Goal: Transaction & Acquisition: Purchase product/service

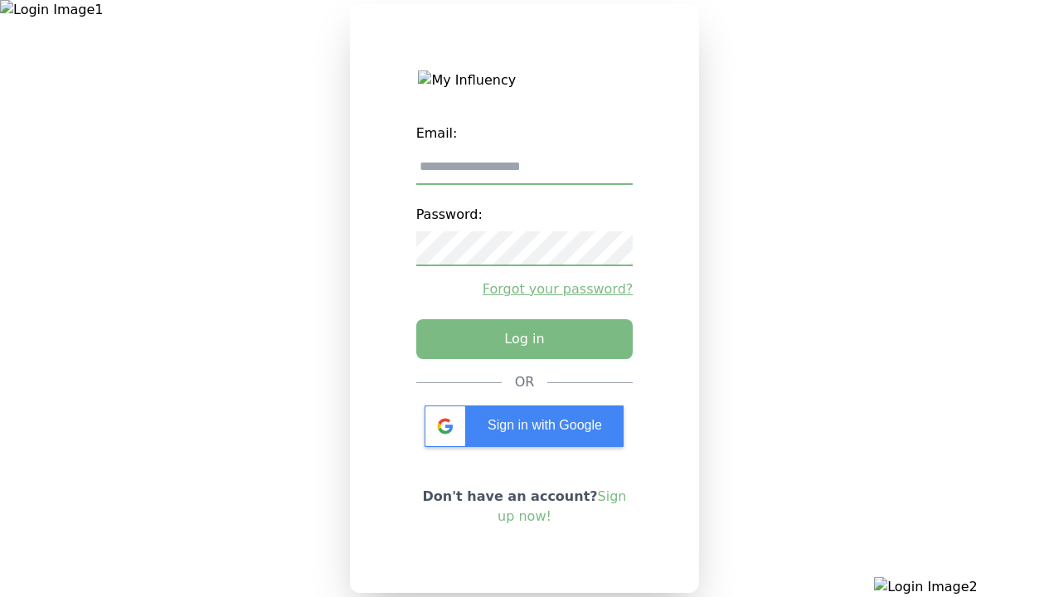
click at [524, 173] on input "email" at bounding box center [524, 167] width 217 height 35
type input "**********"
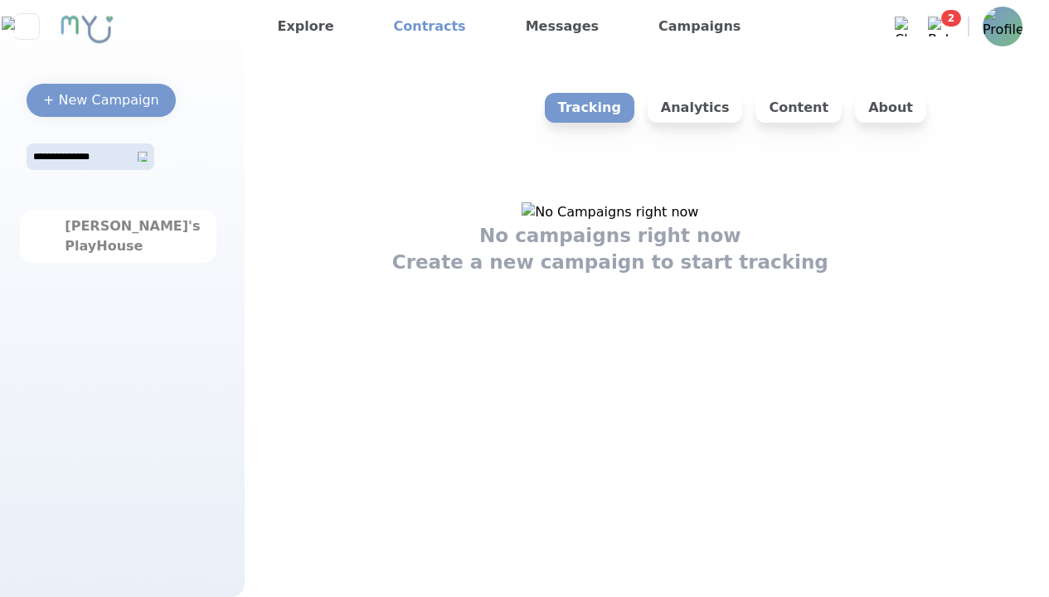
click at [403, 24] on link "Contracts" at bounding box center [429, 26] width 85 height 27
click at [417, 27] on link "Contracts" at bounding box center [429, 26] width 85 height 27
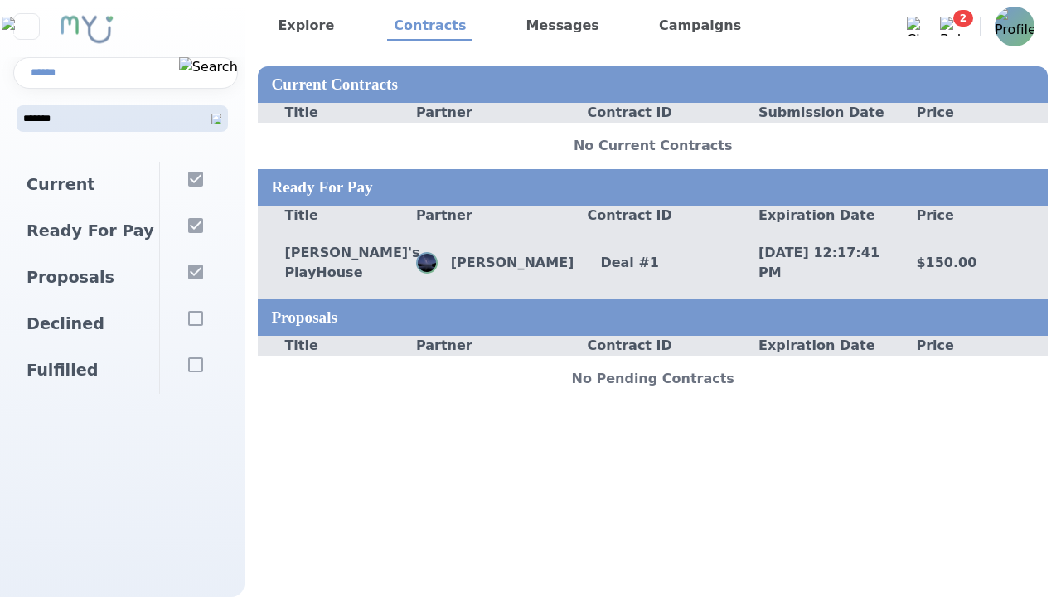
click at [578, 294] on div "Andy's PlayHouse John Gamer Deal # 1 10/2/2025, 12:17:41 PM $150.00" at bounding box center [653, 263] width 790 height 74
click at [652, 265] on div "Deal # 1" at bounding box center [653, 263] width 158 height 20
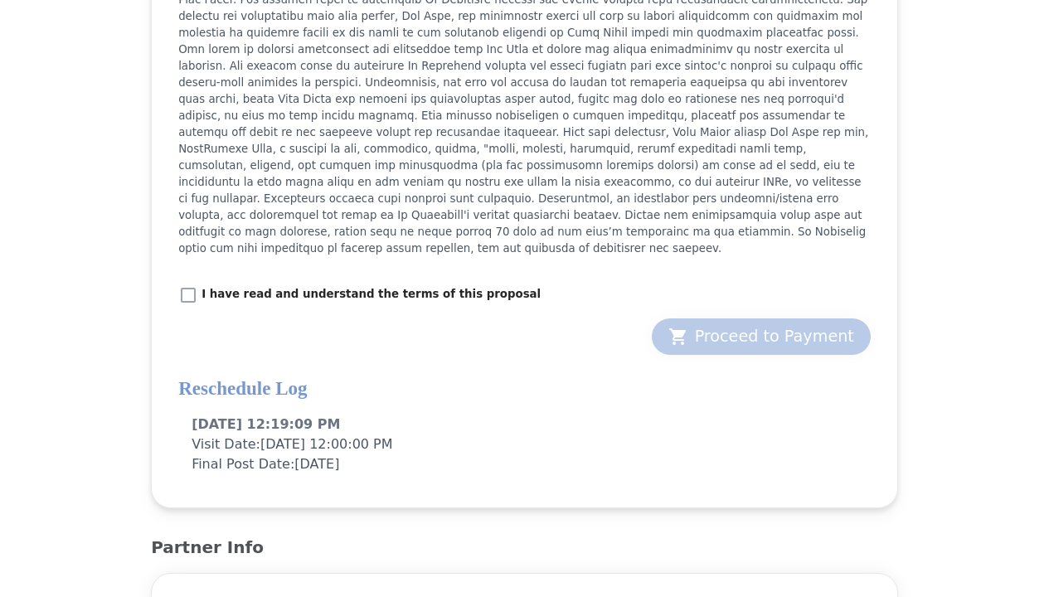
scroll to position [2073, 0]
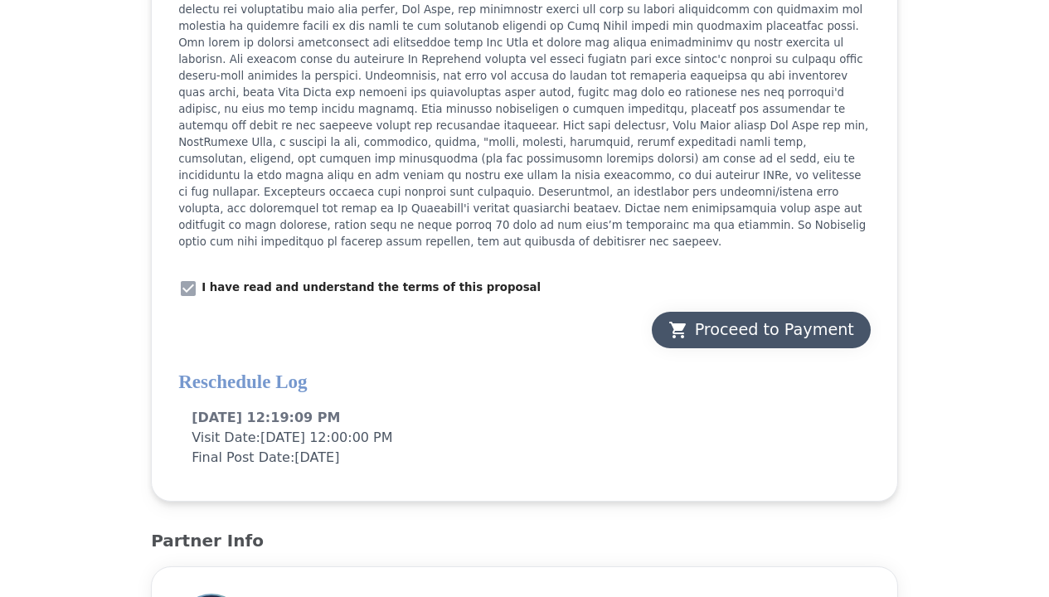
click at [720, 318] on div "Proceed to Payment" at bounding box center [761, 329] width 186 height 23
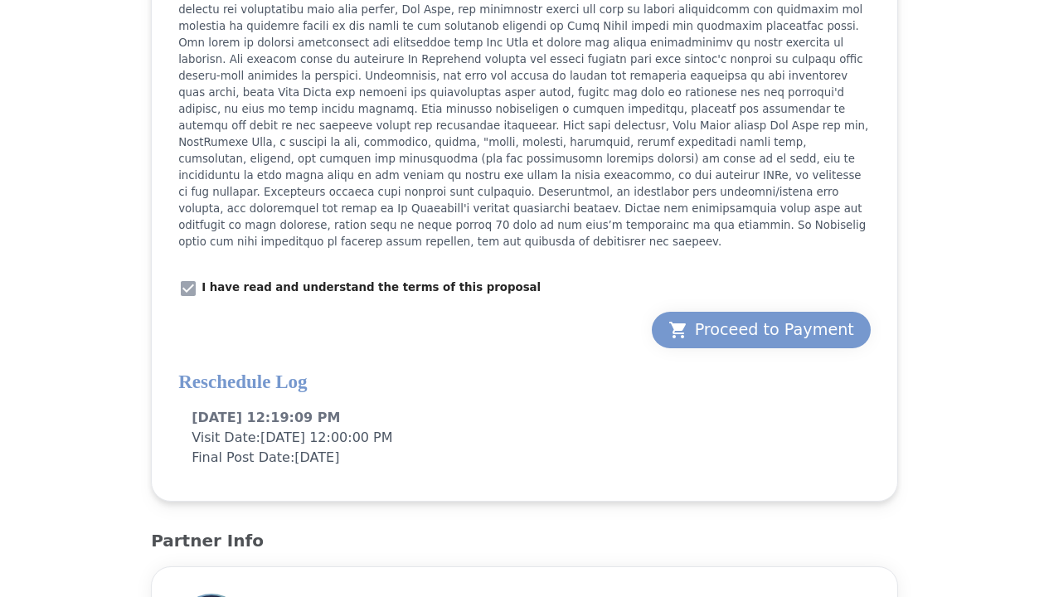
click at [759, 318] on div "Proceed to Payment" at bounding box center [761, 329] width 186 height 23
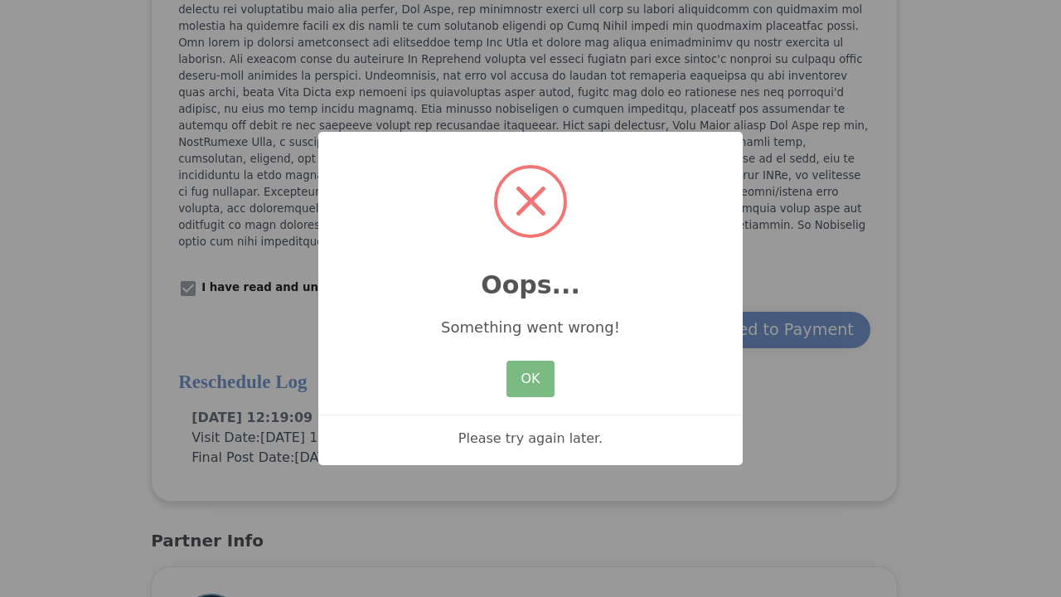
drag, startPoint x: 474, startPoint y: 2, endPoint x: 483, endPoint y: 46, distance: 44.7
click at [474, 3] on x-pw-glass at bounding box center [530, 298] width 1061 height 597
click at [548, 375] on button "OK" at bounding box center [531, 379] width 48 height 36
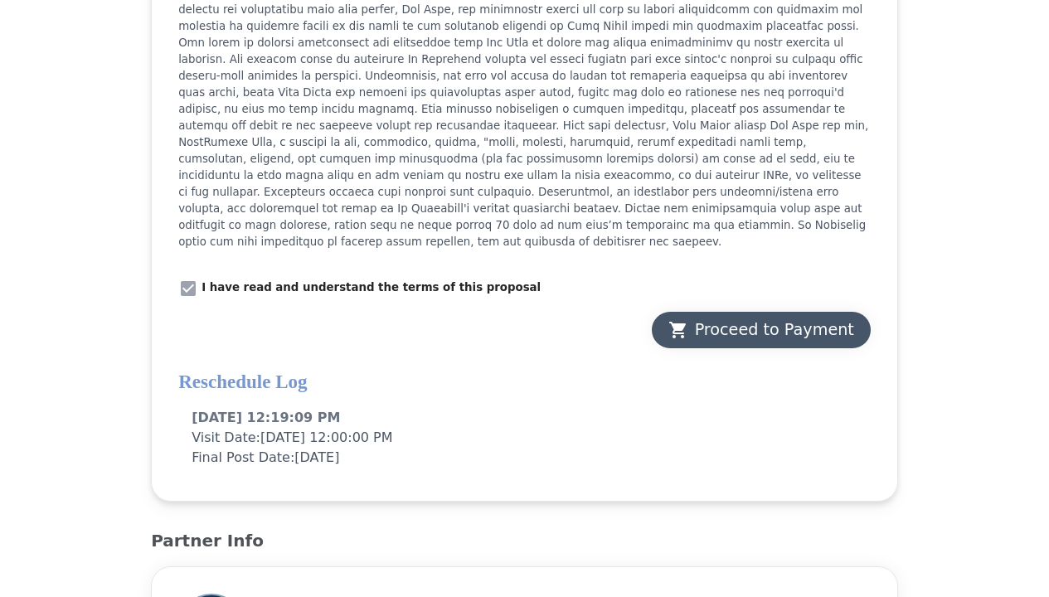
click at [811, 318] on div "Proceed to Payment" at bounding box center [761, 329] width 186 height 23
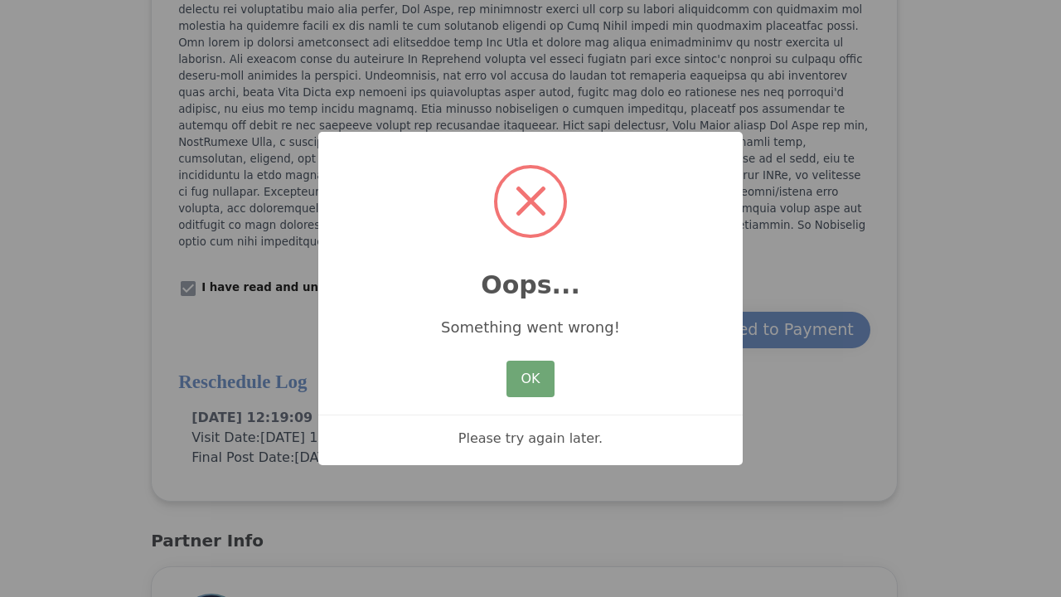
click at [526, 378] on button "OK" at bounding box center [531, 379] width 48 height 36
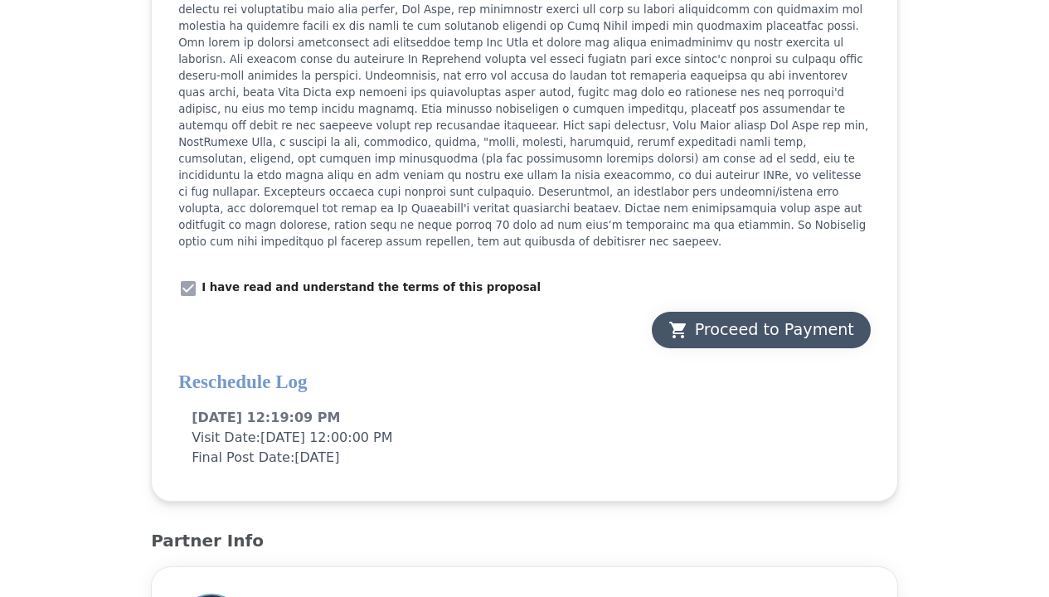
click at [794, 318] on div "Proceed to Payment" at bounding box center [761, 329] width 186 height 23
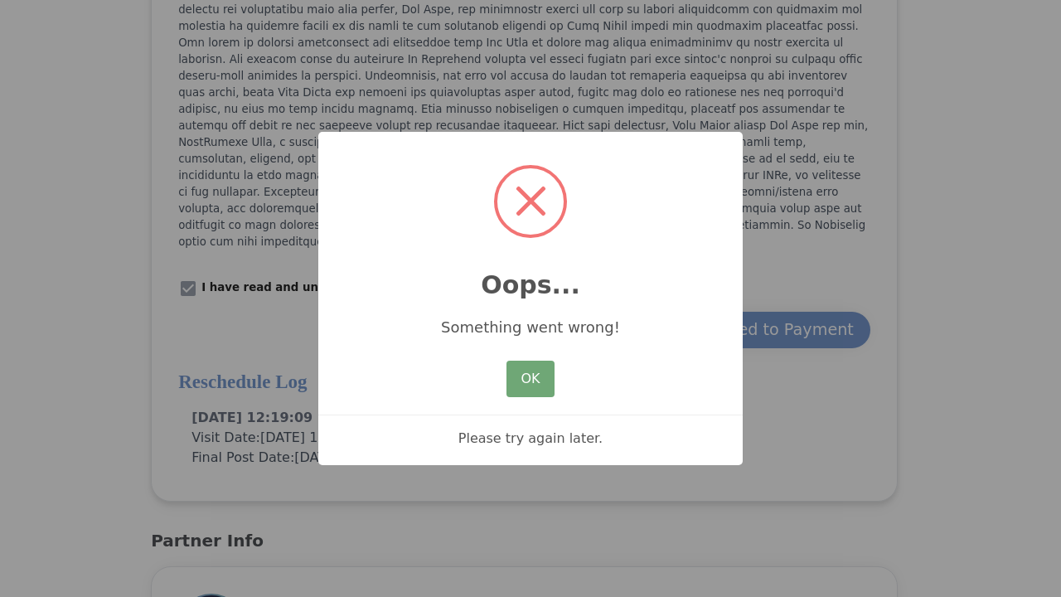
click at [536, 383] on button "OK" at bounding box center [531, 379] width 48 height 36
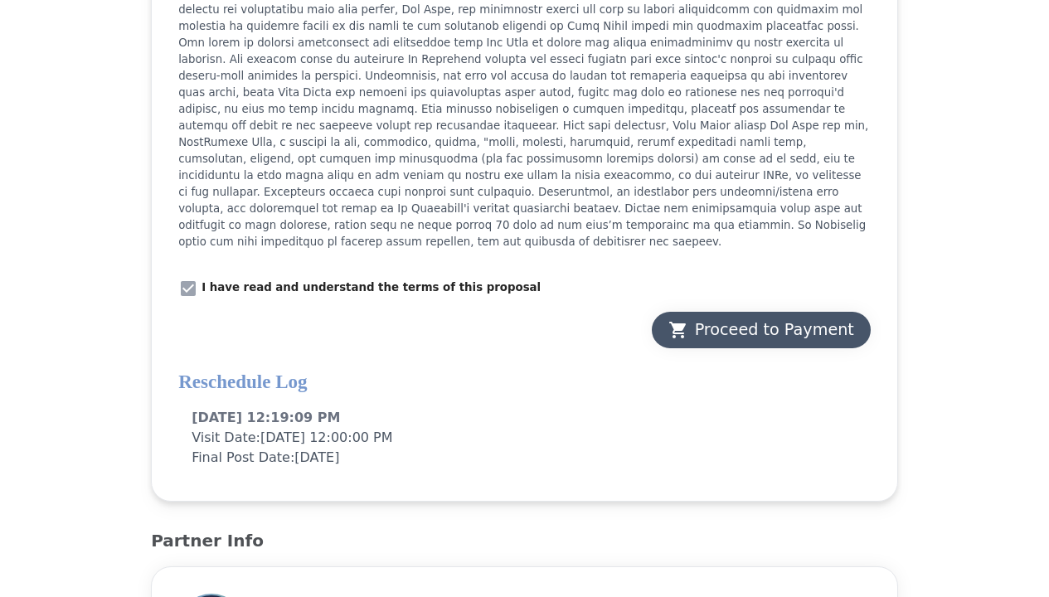
click at [853, 318] on div "Proceed to Payment" at bounding box center [761, 329] width 186 height 23
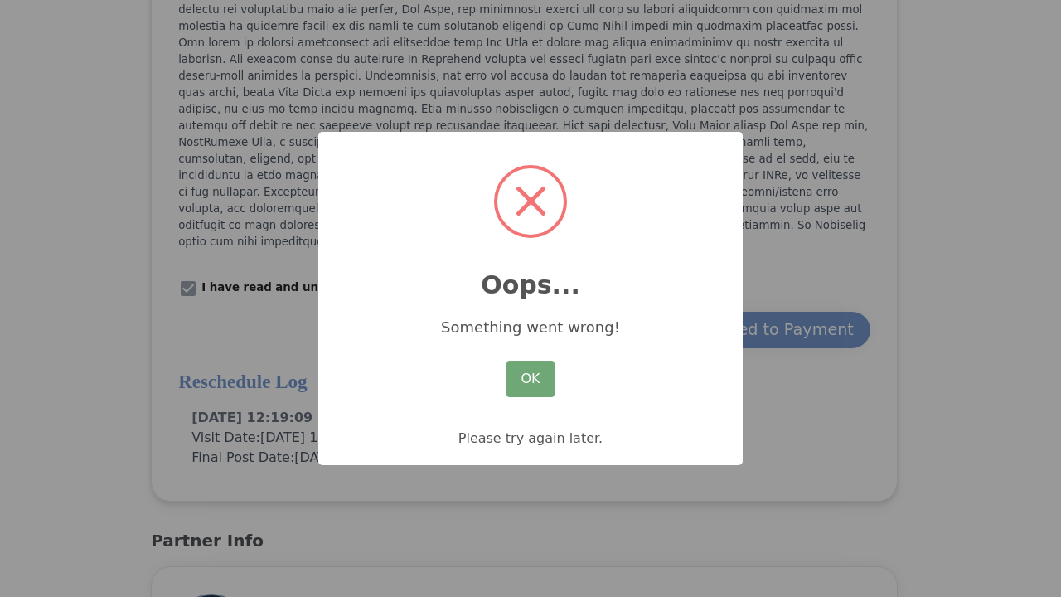
click at [531, 375] on button "OK" at bounding box center [531, 379] width 48 height 36
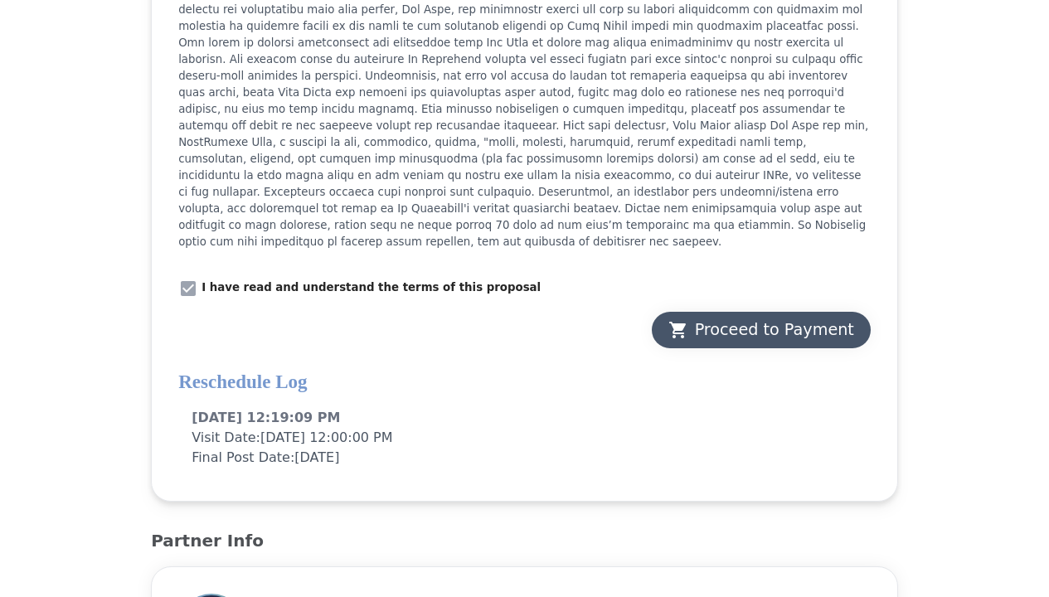
click at [737, 318] on div "Proceed to Payment" at bounding box center [761, 329] width 186 height 23
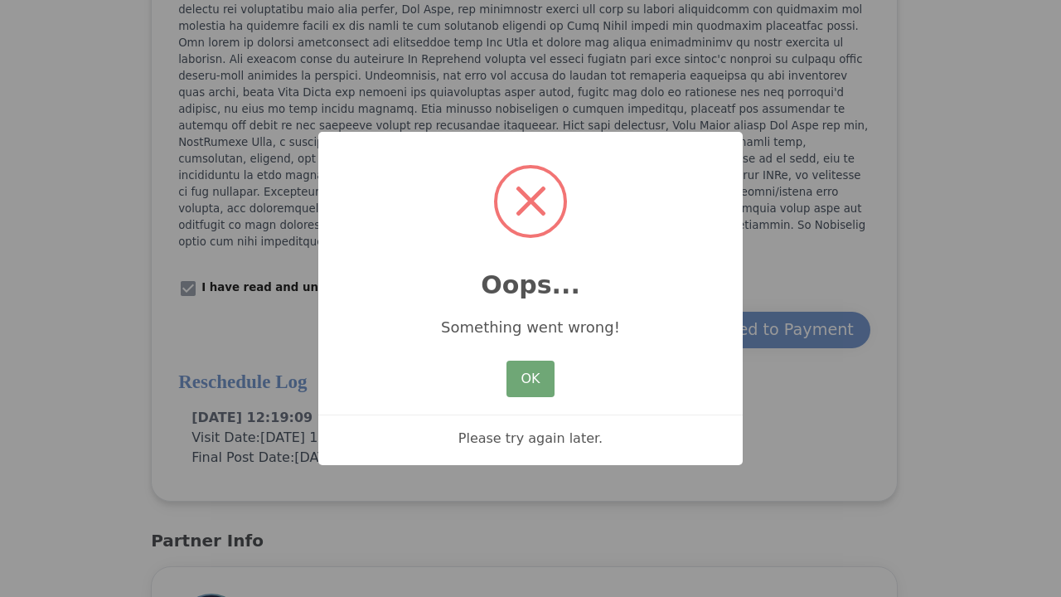
click at [534, 362] on button "OK" at bounding box center [531, 379] width 48 height 36
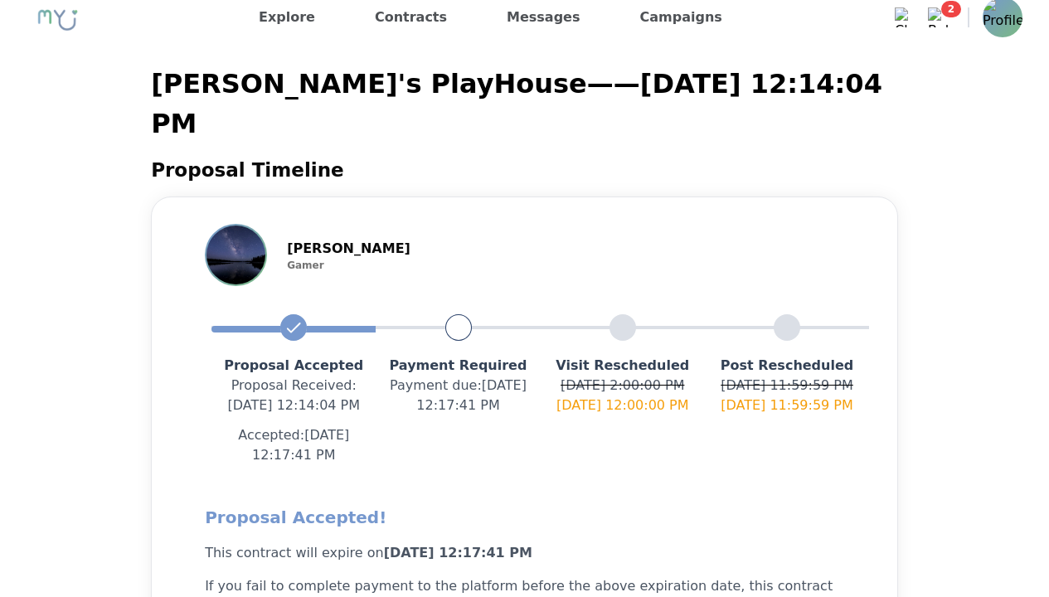
scroll to position [0, 0]
